Goal: Check status: Check status

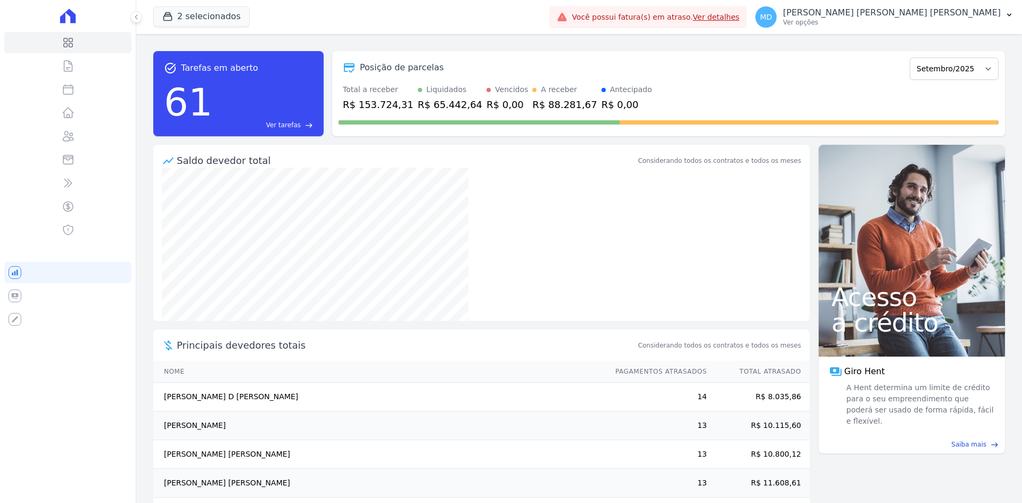
drag, startPoint x: 715, startPoint y: 94, endPoint x: 691, endPoint y: 81, distance: 27.2
click at [711, 93] on div "Total a receber R$ 153.724,31 Liquidados R$ 65.442,64 Vencidos R$ 0,00 A recebe…" at bounding box center [669, 98] width 660 height 28
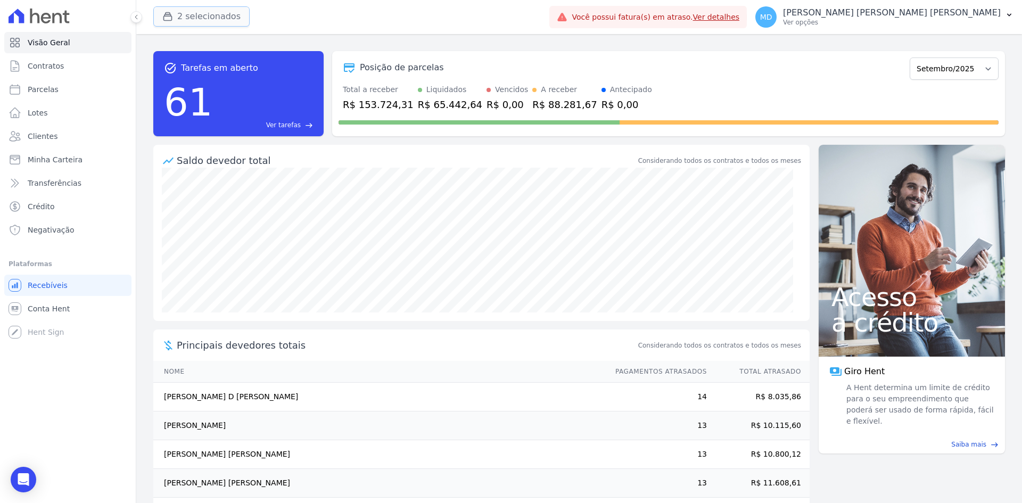
click at [209, 10] on button "2 selecionados" at bounding box center [201, 16] width 96 height 20
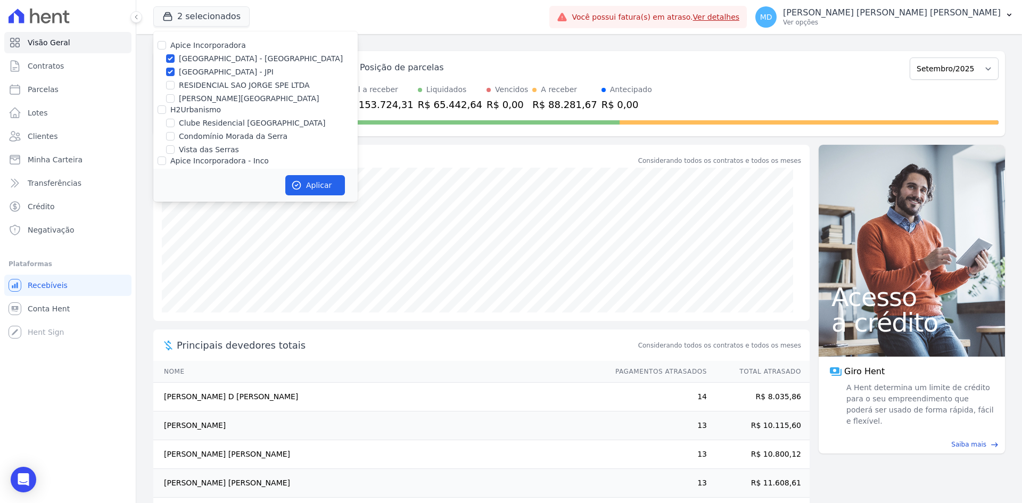
click at [210, 46] on label "Apice Incorporadora" at bounding box center [208, 45] width 76 height 9
click at [166, 46] on input "Apice Incorporadora" at bounding box center [162, 45] width 9 height 9
checkbox input "true"
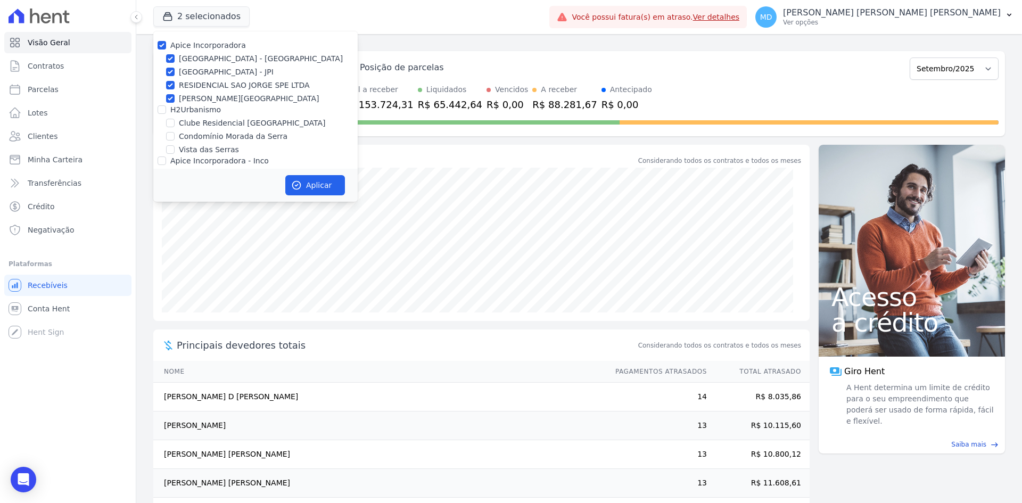
click at [311, 199] on div "Aplicar" at bounding box center [255, 185] width 204 height 33
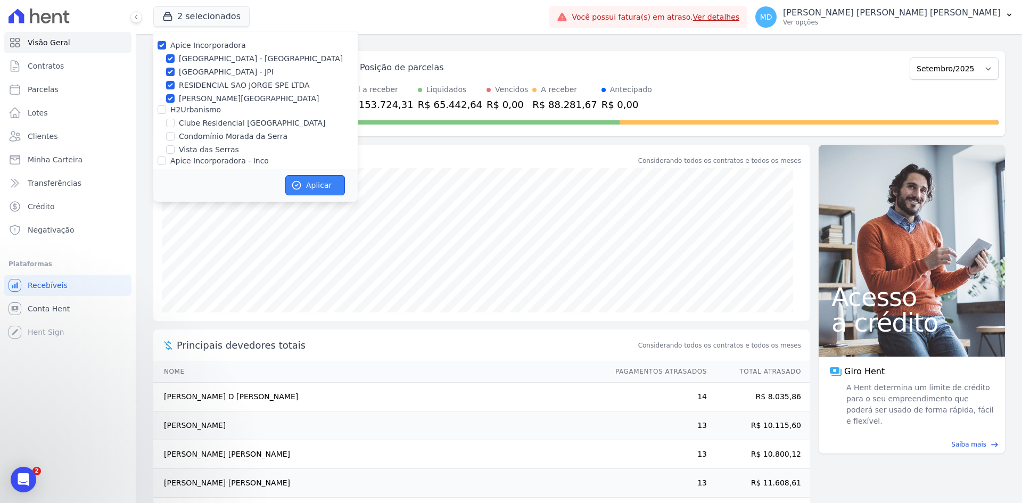
click at [311, 185] on button "Aplicar" at bounding box center [315, 185] width 60 height 20
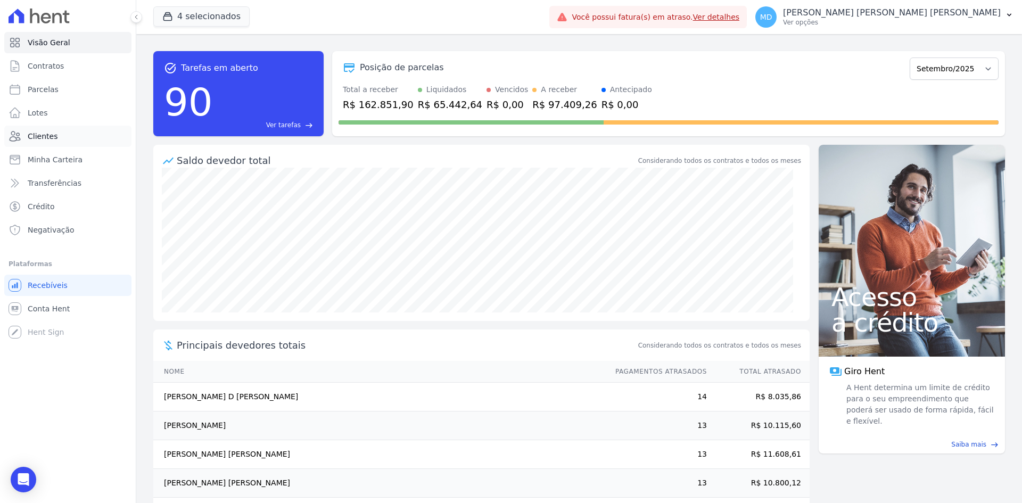
click at [101, 133] on link "Clientes" at bounding box center [67, 136] width 127 height 21
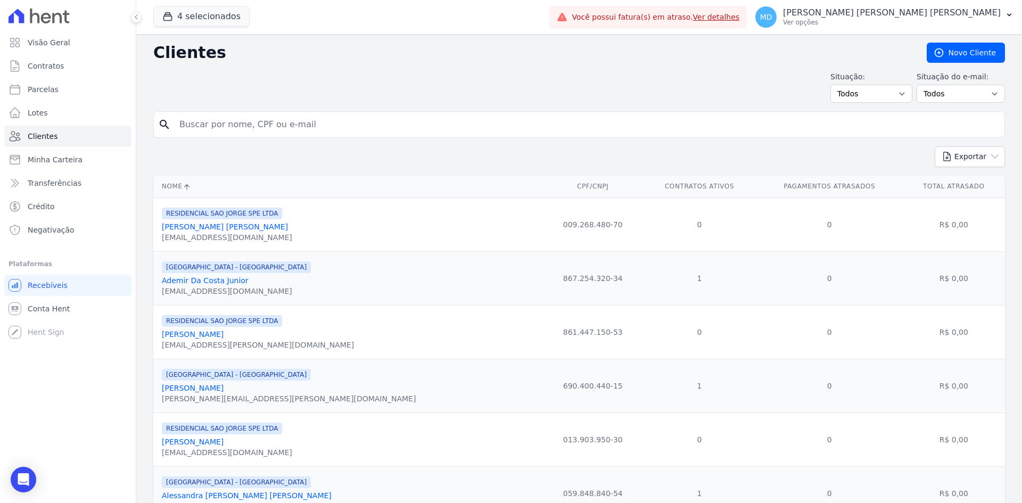
click at [214, 129] on input "search" at bounding box center [587, 124] width 828 height 21
type input "[PERSON_NAME]"
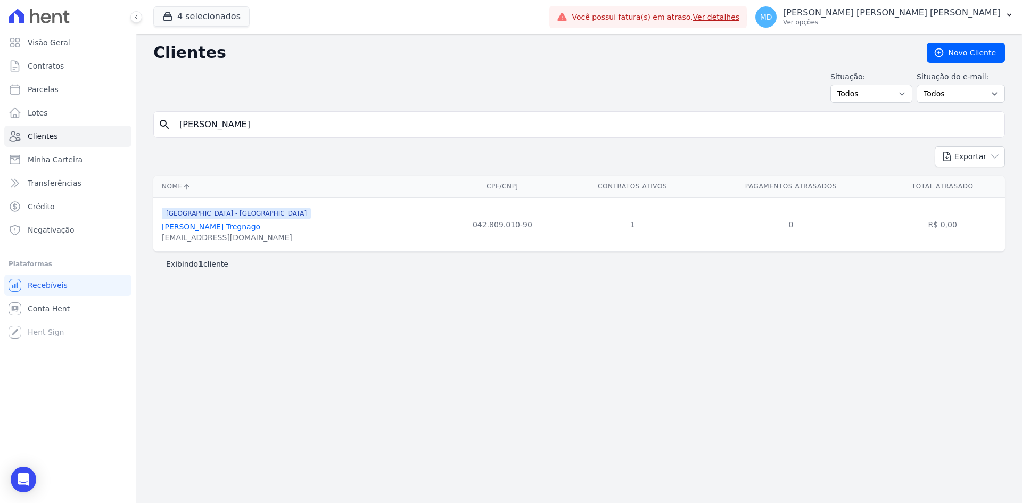
click at [198, 224] on link "[PERSON_NAME] Tregnago" at bounding box center [211, 227] width 99 height 9
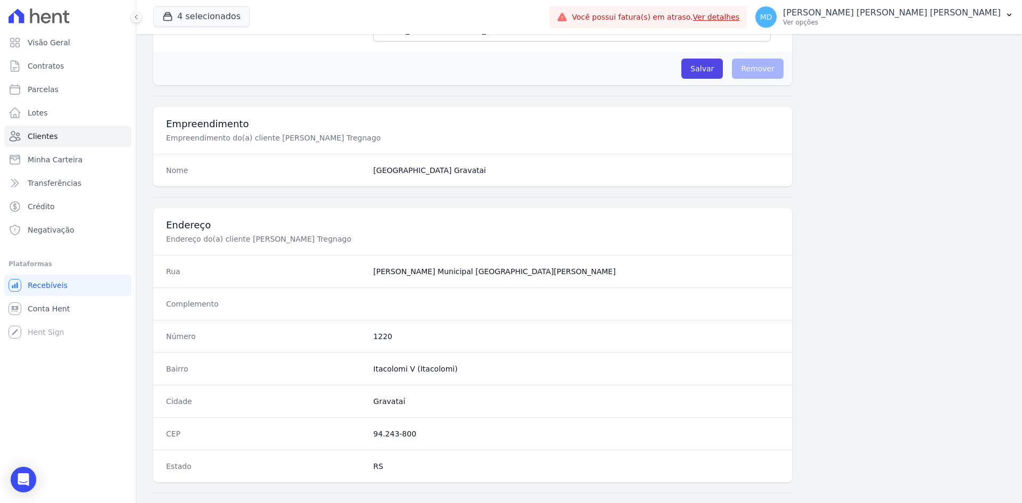
scroll to position [493, 0]
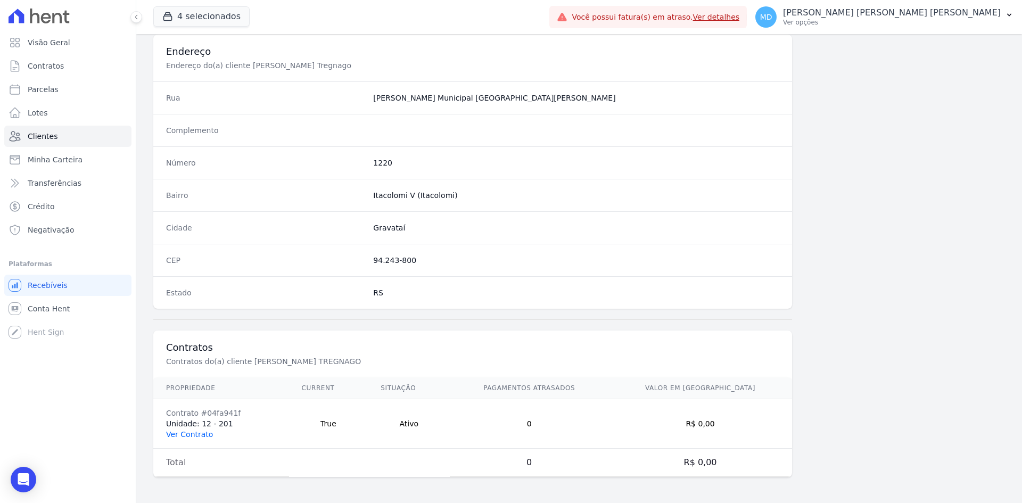
click at [197, 430] on link "Ver Contrato" at bounding box center [189, 434] width 47 height 9
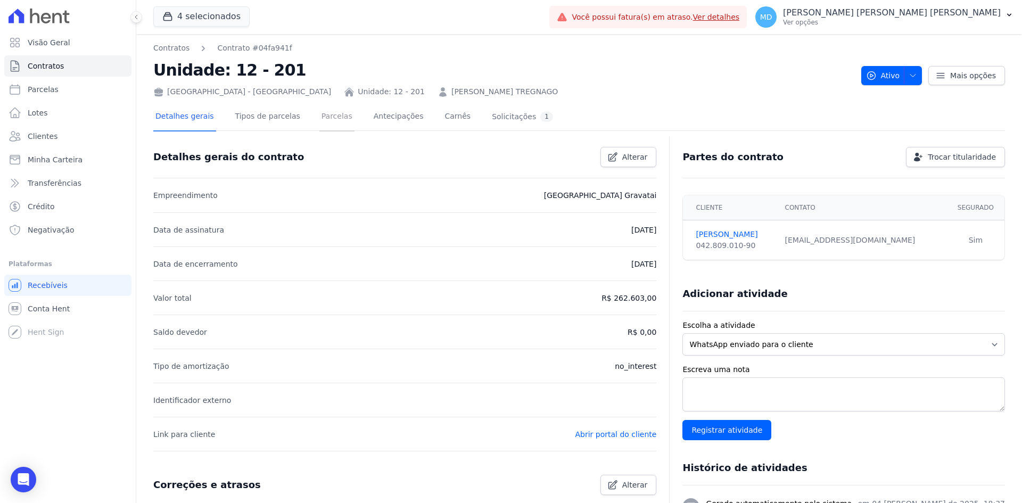
click at [320, 121] on link "Parcelas" at bounding box center [337, 117] width 35 height 28
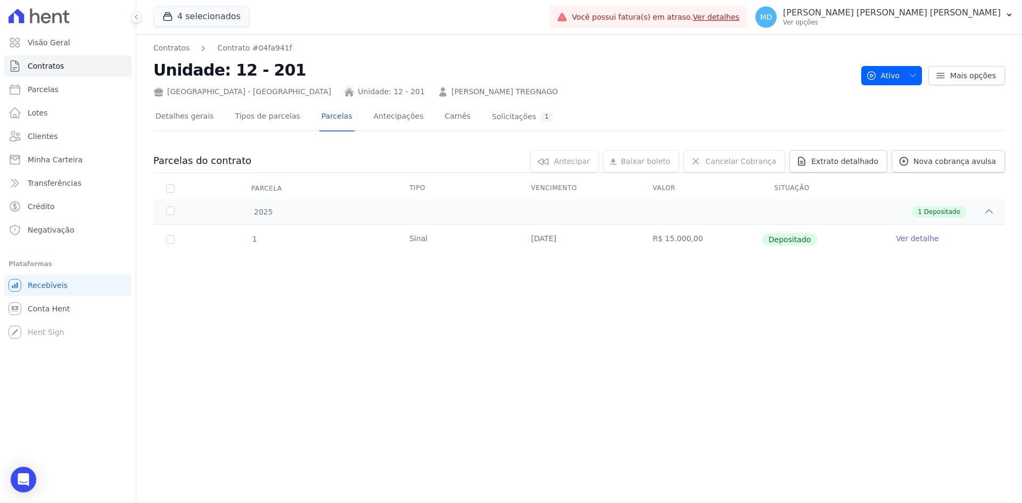
click at [343, 290] on div "Contratos Contrato #04fa941f Unidade: 12 - 201 [GEOGRAPHIC_DATA] - [GEOGRAPHIC_…" at bounding box center [579, 268] width 886 height 469
click at [601, 372] on div "Contratos Contrato #04fa941f Unidade: 12 - 201 [GEOGRAPHIC_DATA] - [GEOGRAPHIC_…" at bounding box center [579, 268] width 886 height 469
click at [600, 101] on div "Detalhes gerais Tipos de parcelas [GEOGRAPHIC_DATA] Antecipações [PERSON_NAME] …" at bounding box center [579, 187] width 852 height 181
